Goal: Navigation & Orientation: Find specific page/section

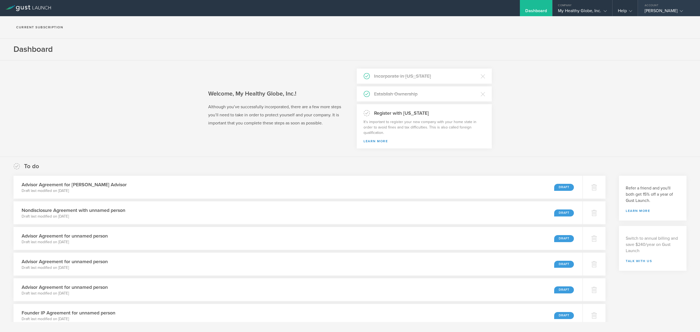
click at [666, 10] on div "[PERSON_NAME]" at bounding box center [668, 12] width 46 height 8
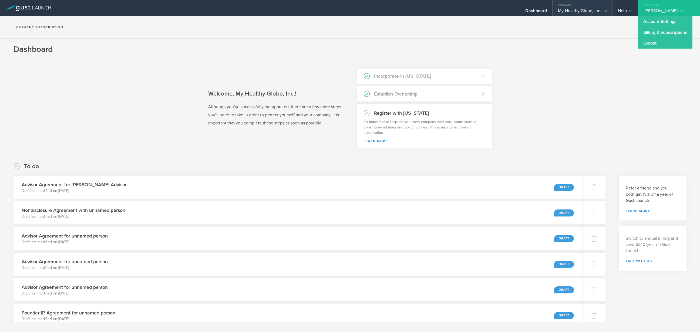
click at [577, 9] on div "My Healthy Globe, Inc." at bounding box center [582, 12] width 49 height 8
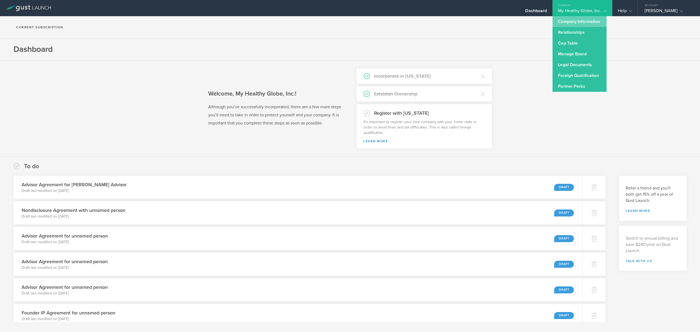
click at [577, 21] on link "Company Information" at bounding box center [580, 21] width 54 height 11
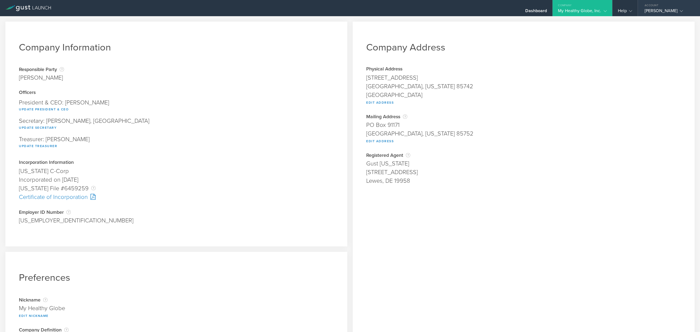
click at [677, 10] on div "[PERSON_NAME]" at bounding box center [668, 12] width 46 height 8
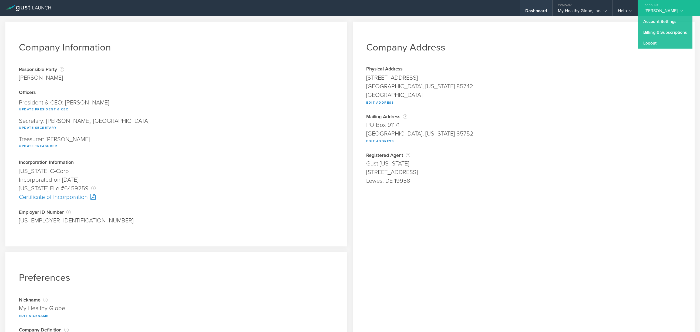
click at [543, 9] on div "Dashboard" at bounding box center [536, 12] width 22 height 8
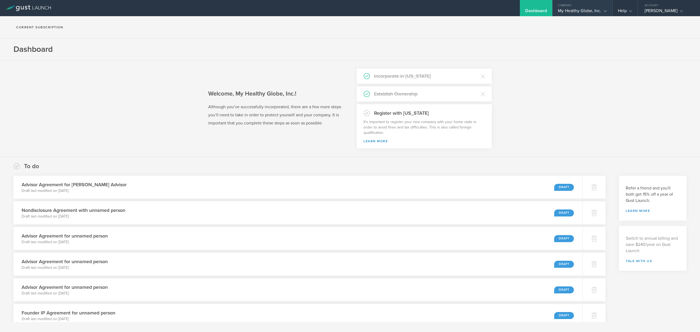
click at [586, 9] on div "My Healthy Globe, Inc." at bounding box center [582, 12] width 49 height 8
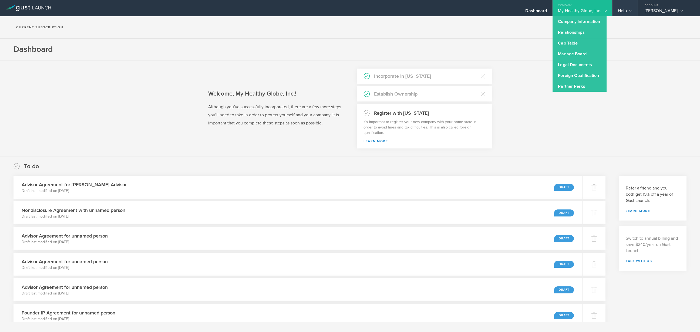
click at [627, 8] on gust-icon at bounding box center [629, 10] width 5 height 5
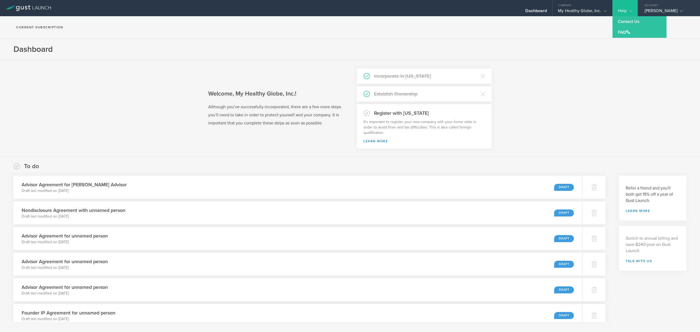
click at [680, 11] on icon at bounding box center [681, 10] width 3 height 3
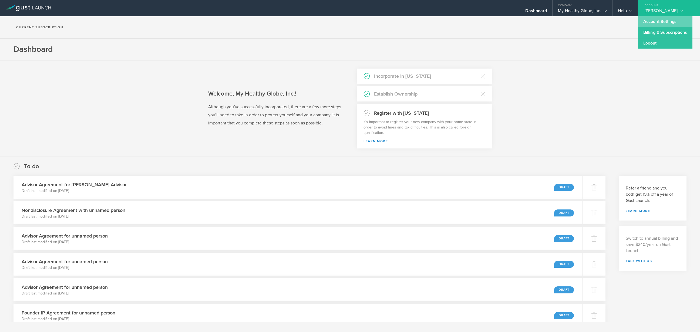
click at [666, 21] on link "Account Settings" at bounding box center [665, 21] width 55 height 11
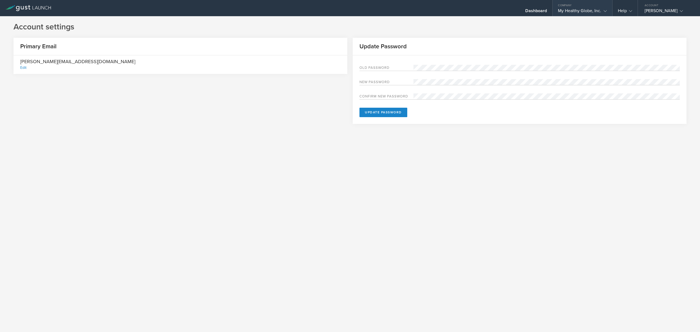
click at [570, 7] on div "Company" at bounding box center [582, 4] width 59 height 8
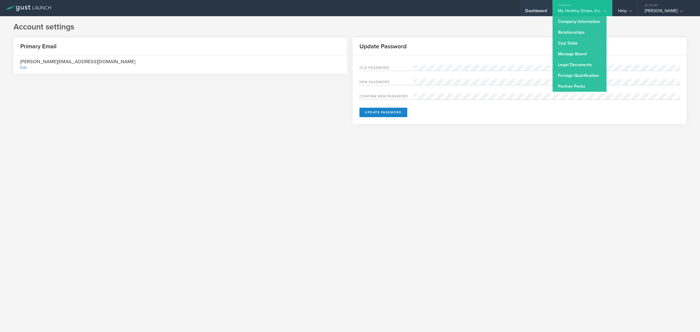
click at [531, 10] on div "Dashboard" at bounding box center [536, 12] width 22 height 8
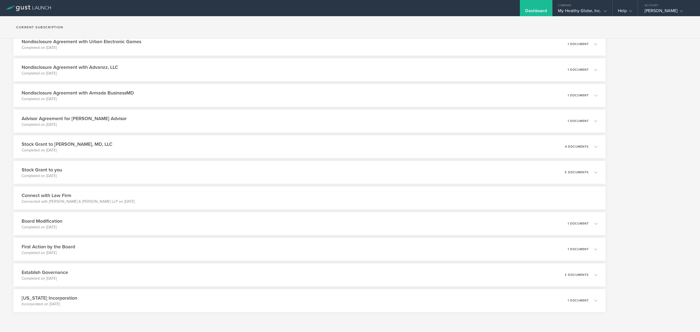
scroll to position [764, 0]
